Goal: Complete application form

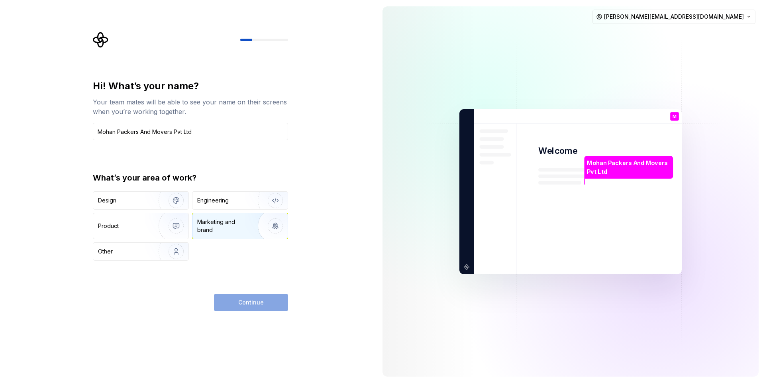
type input "Mohan Packers And Movers Pvt Ltd"
click at [208, 228] on div "Marketing and brand" at bounding box center [224, 226] width 54 height 16
click at [239, 302] on span "Continue" at bounding box center [251, 302] width 26 height 8
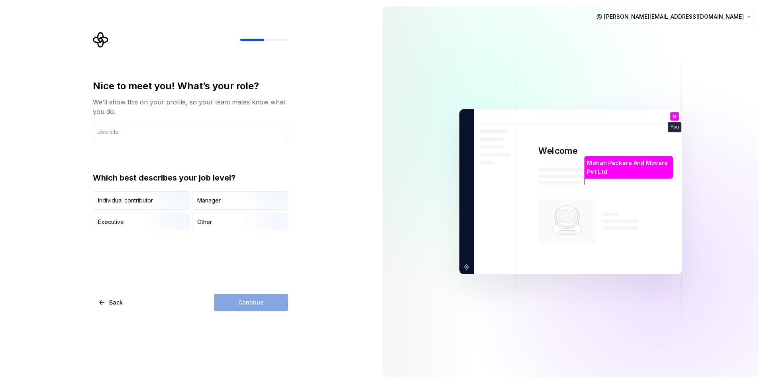
click at [123, 129] on input "text" at bounding box center [190, 132] width 195 height 18
type input "Sales Manager"
click at [203, 199] on div "Manager" at bounding box center [209, 200] width 24 height 8
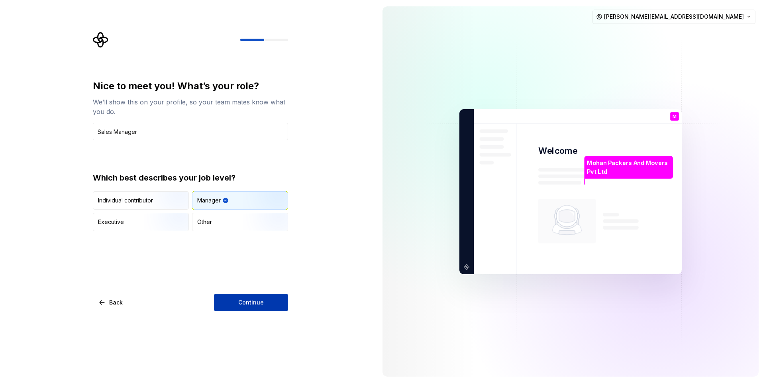
click at [247, 306] on span "Continue" at bounding box center [251, 302] width 26 height 8
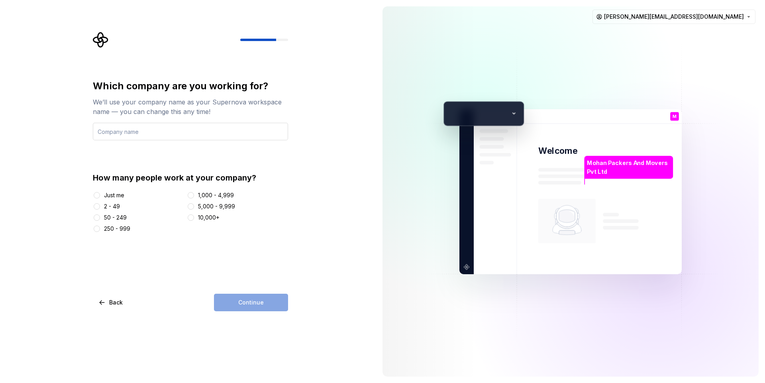
click at [215, 134] on input "text" at bounding box center [190, 132] width 195 height 18
type input "Mohan Packers And Movers Pvt Ltd"
click at [97, 205] on button "2 - 49" at bounding box center [97, 206] width 6 height 6
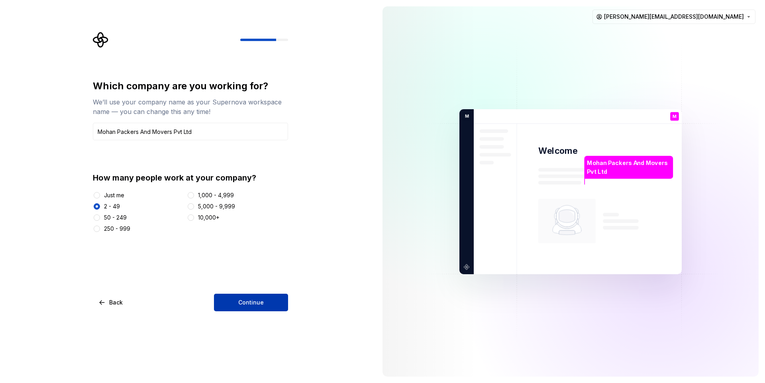
click at [264, 304] on button "Continue" at bounding box center [251, 303] width 74 height 18
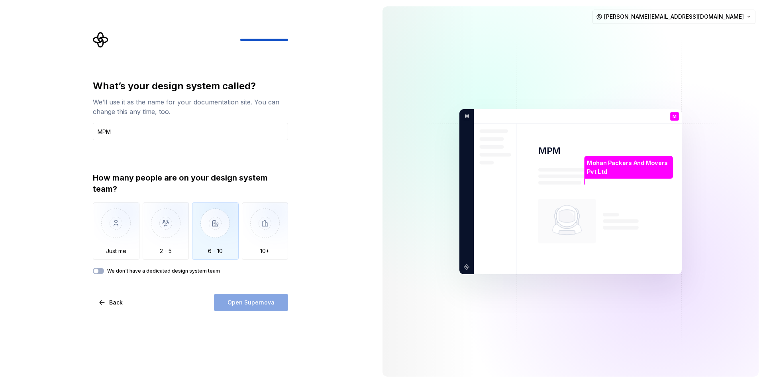
type input "MPM"
click at [218, 248] on img "button" at bounding box center [215, 228] width 47 height 53
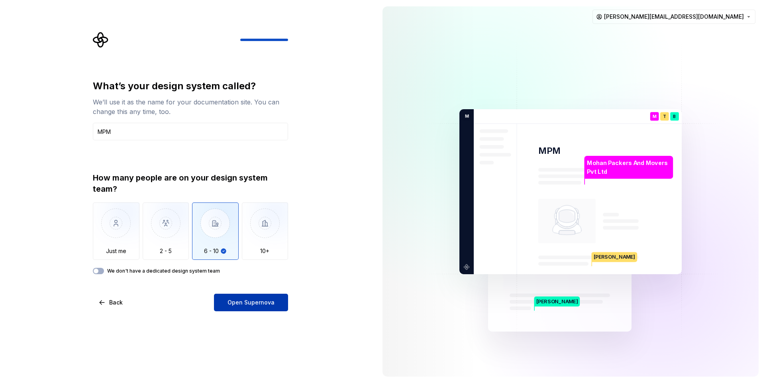
click at [267, 302] on span "Open Supernova" at bounding box center [251, 302] width 47 height 8
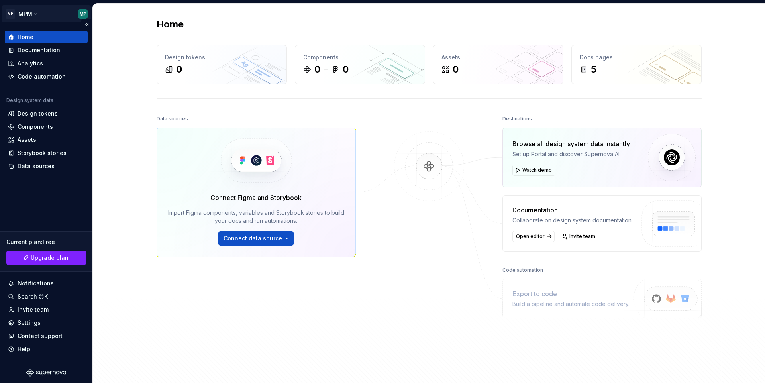
click at [26, 11] on html "MP MPM MP Home Documentation Analytics Code automation Design system data Desig…" at bounding box center [382, 191] width 765 height 383
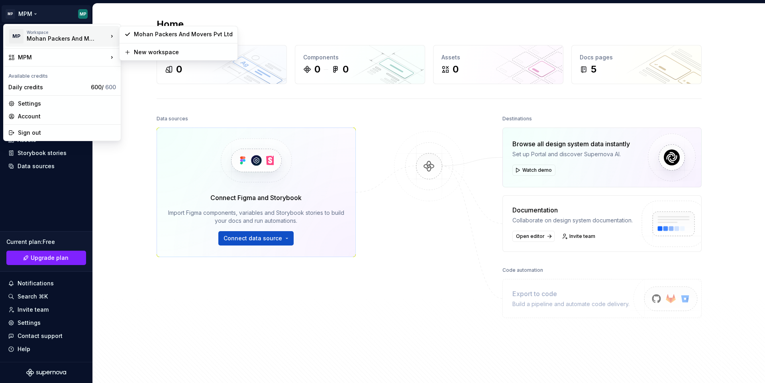
click at [49, 38] on div "Mohan Packers And Movers Pvt Ltd" at bounding box center [61, 39] width 68 height 8
click at [171, 39] on div "Mohan Packers And Movers Pvt Ltd" at bounding box center [178, 34] width 115 height 13
